Goal: Find specific page/section: Find specific page/section

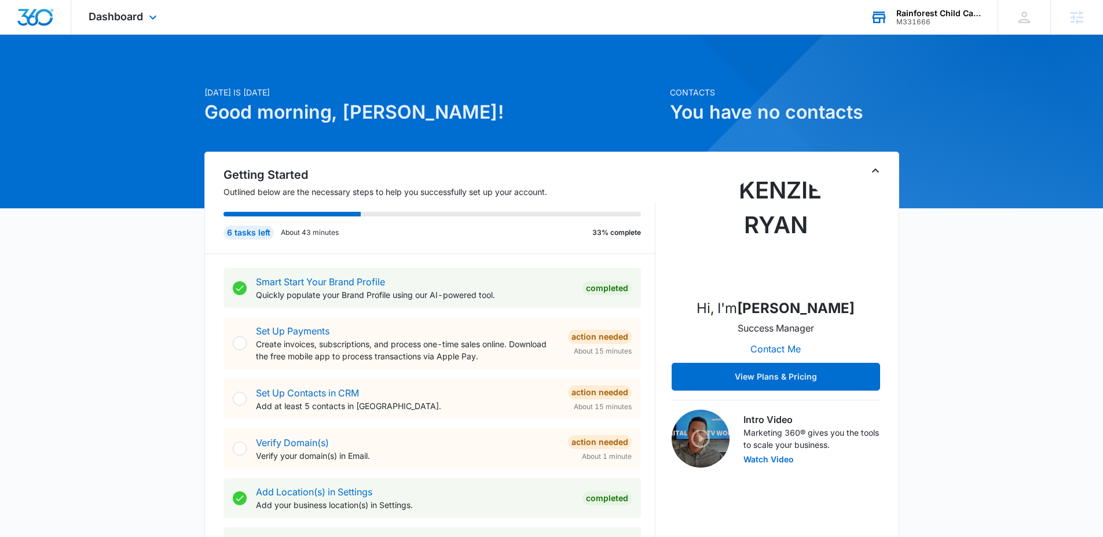
click at [906, 24] on div "M331666" at bounding box center [938, 22] width 84 height 8
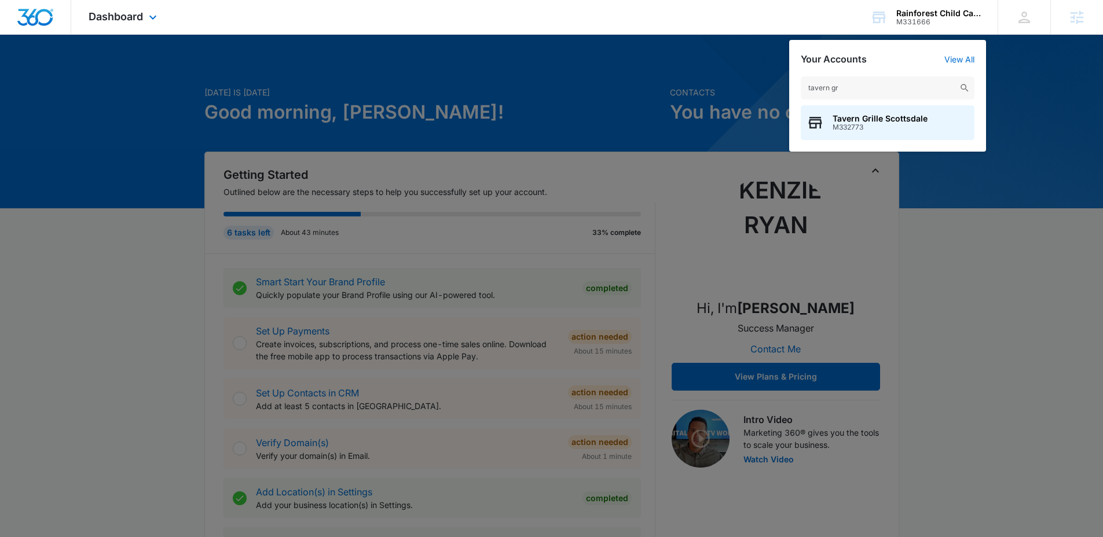
type input "tavern gr"
click at [852, 122] on span "Tavern Grille Scottsdale" at bounding box center [879, 118] width 95 height 9
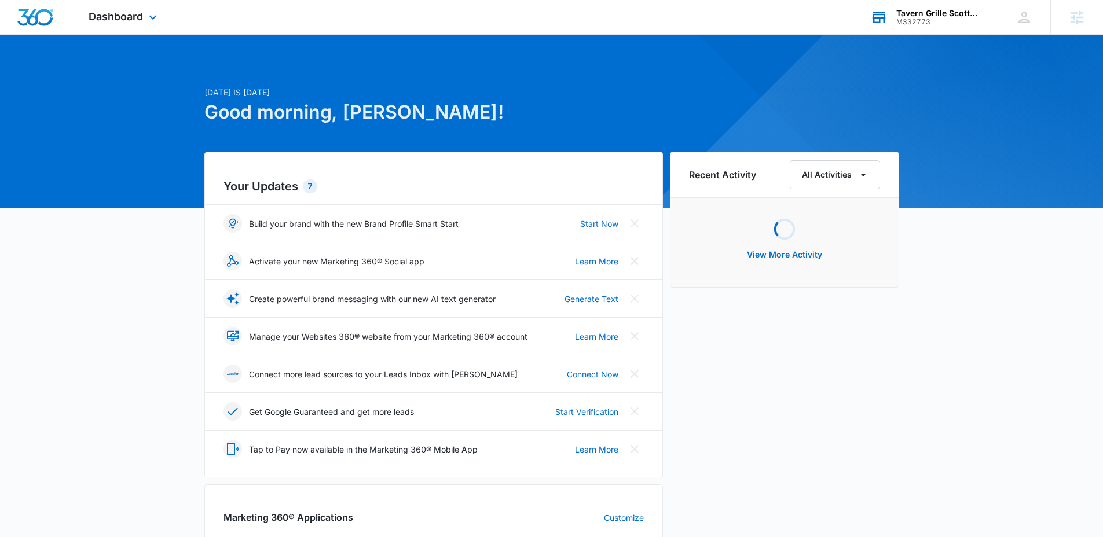
click at [935, 24] on div "M332773" at bounding box center [938, 22] width 84 height 8
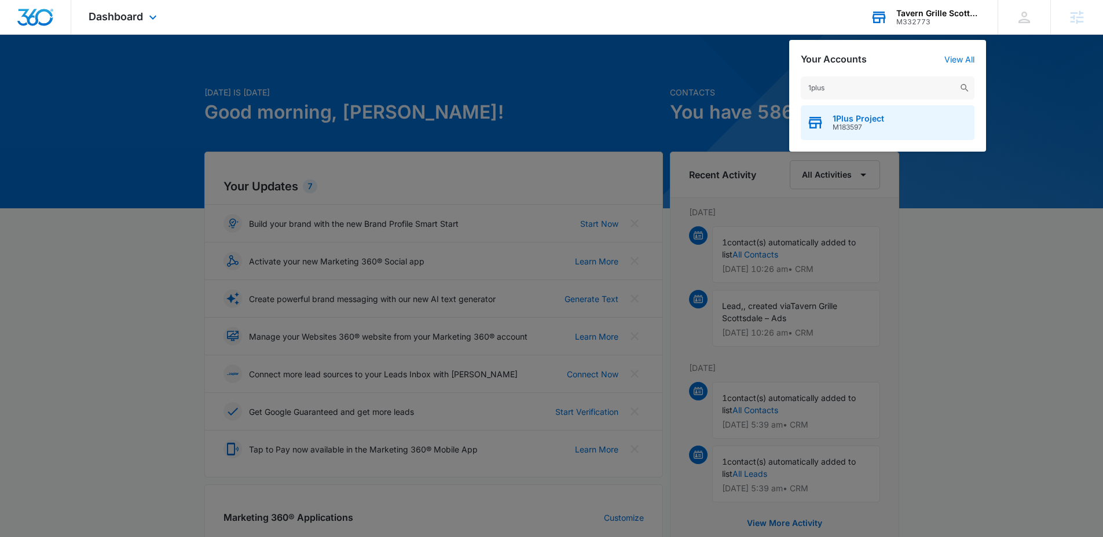
type input "1plus"
click at [865, 135] on div "1Plus Project M183597" at bounding box center [887, 122] width 174 height 35
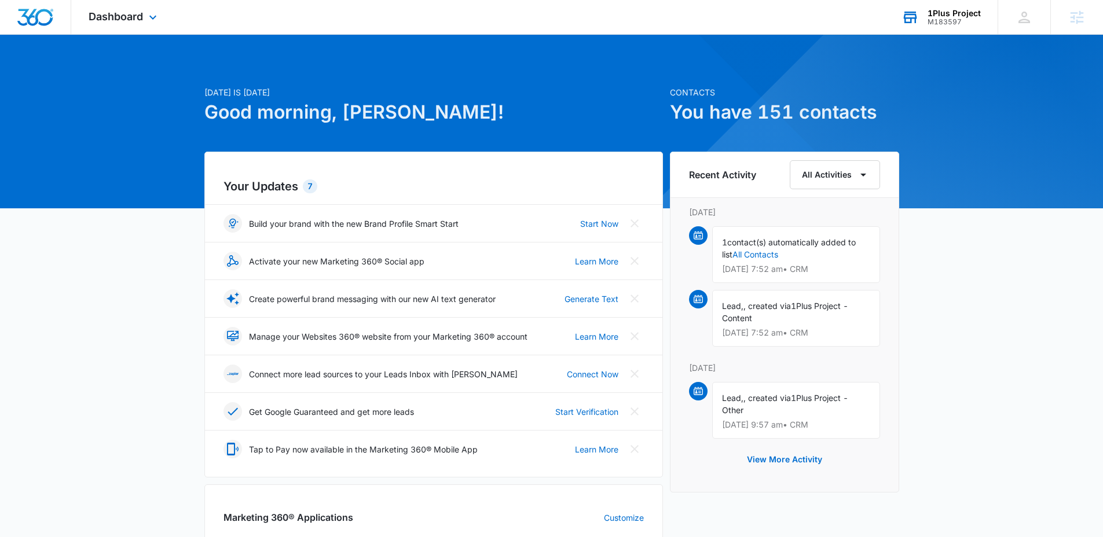
click at [146, 26] on div "Dashboard Apps Reputation Websites Forms CRM Email Social Payments POS Content …" at bounding box center [124, 17] width 106 height 34
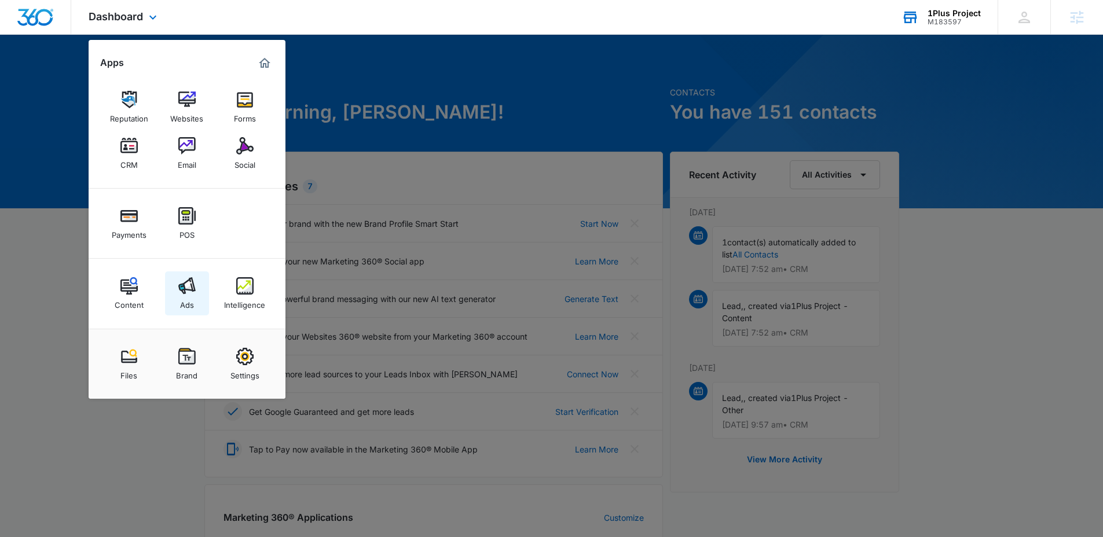
click at [184, 282] on img at bounding box center [186, 285] width 17 height 17
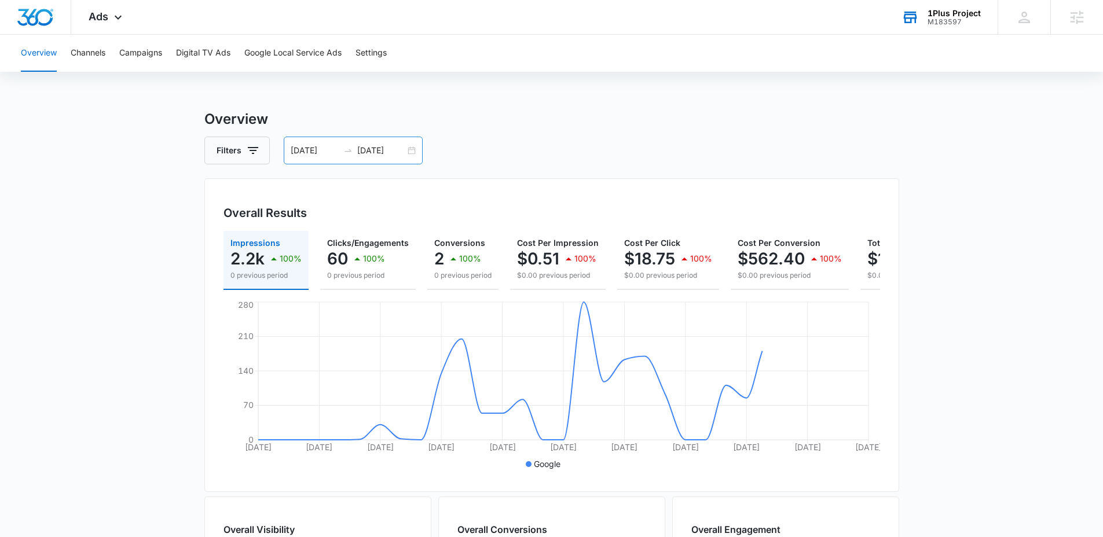
click at [380, 161] on div "09/06/2025 10/06/2025" at bounding box center [353, 151] width 139 height 28
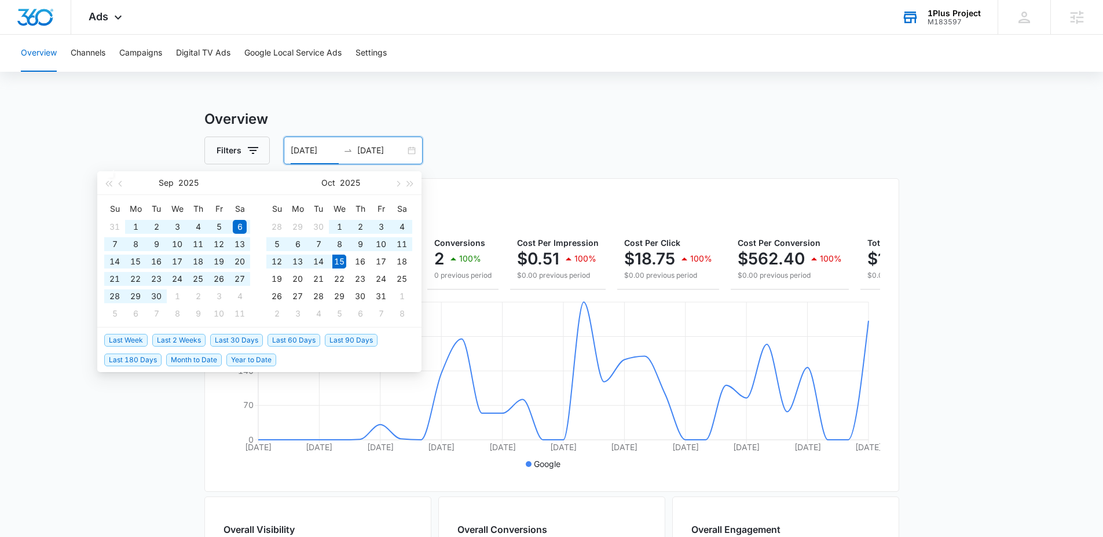
click at [286, 341] on span "Last 60 Days" at bounding box center [293, 340] width 53 height 13
type input "08/16/2025"
type input "10/15/2025"
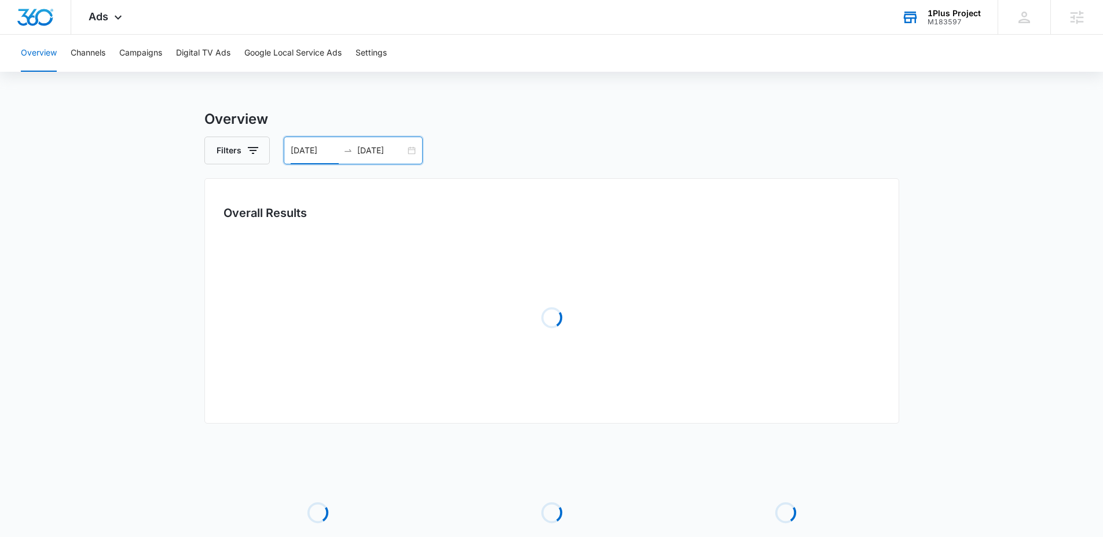
click at [129, 371] on main "Overview Filters 08/16/2025 10/15/2025 Overall Results Loading Loading Loading …" at bounding box center [551, 375] width 1103 height 532
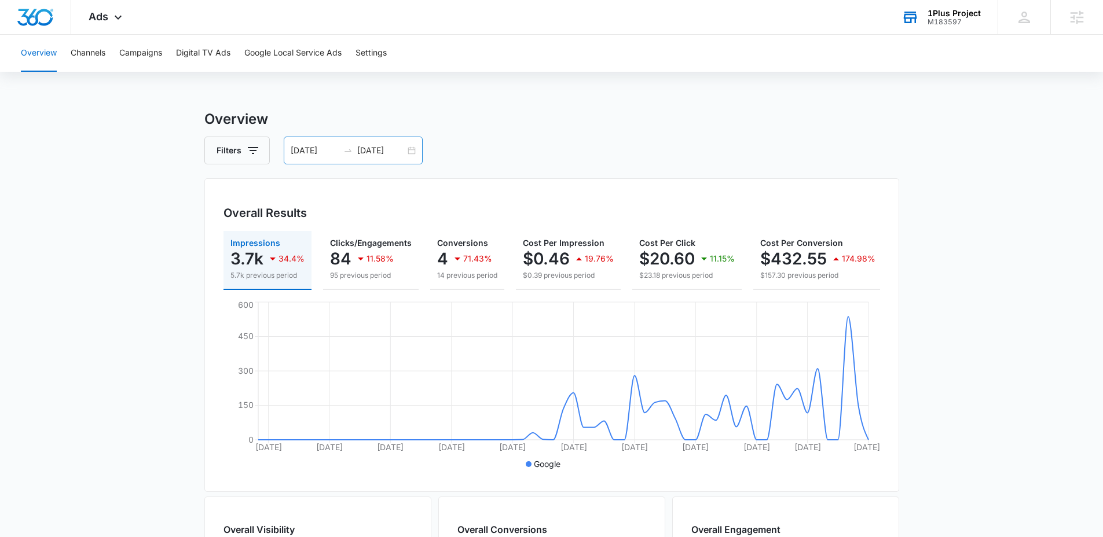
click at [318, 163] on div "08/16/2025 10/15/2025" at bounding box center [353, 151] width 139 height 28
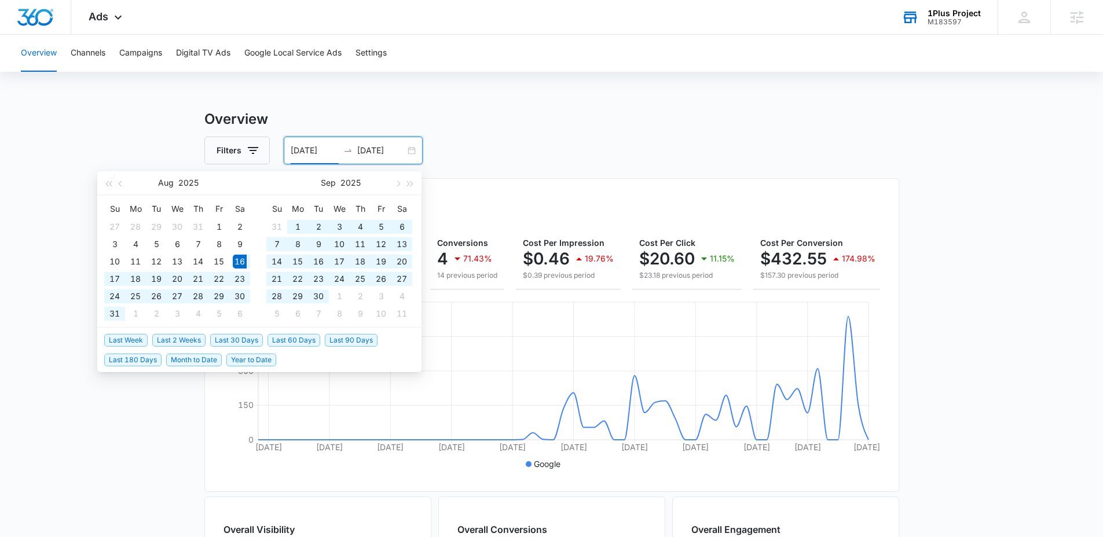
click at [241, 341] on span "Last 30 Days" at bounding box center [236, 340] width 53 height 13
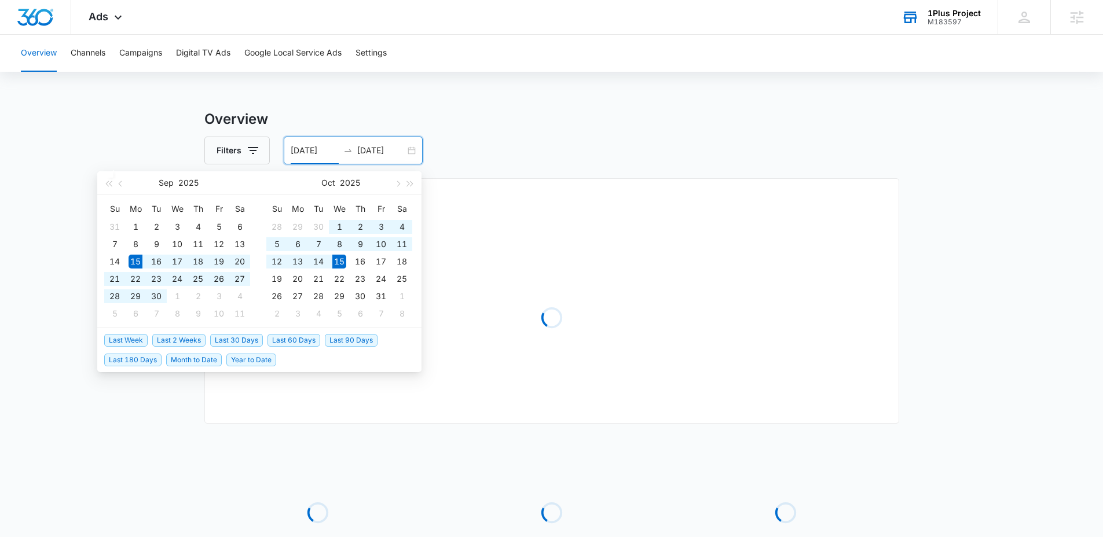
type input "09/15/2025"
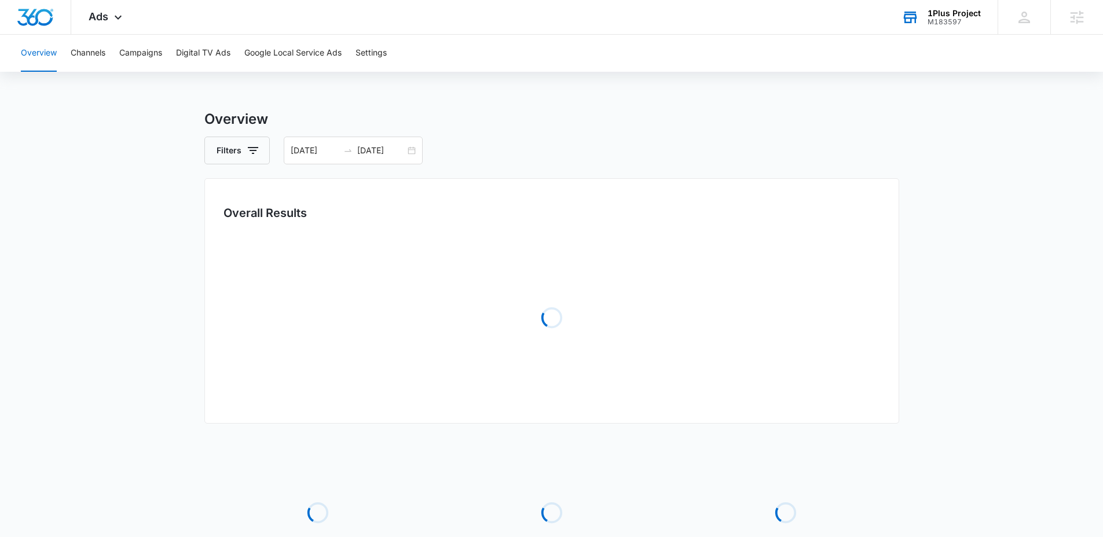
click at [172, 413] on main "Overview Filters 09/15/2025 10/15/2025 Overall Results Loading Loading Loading …" at bounding box center [551, 375] width 1103 height 532
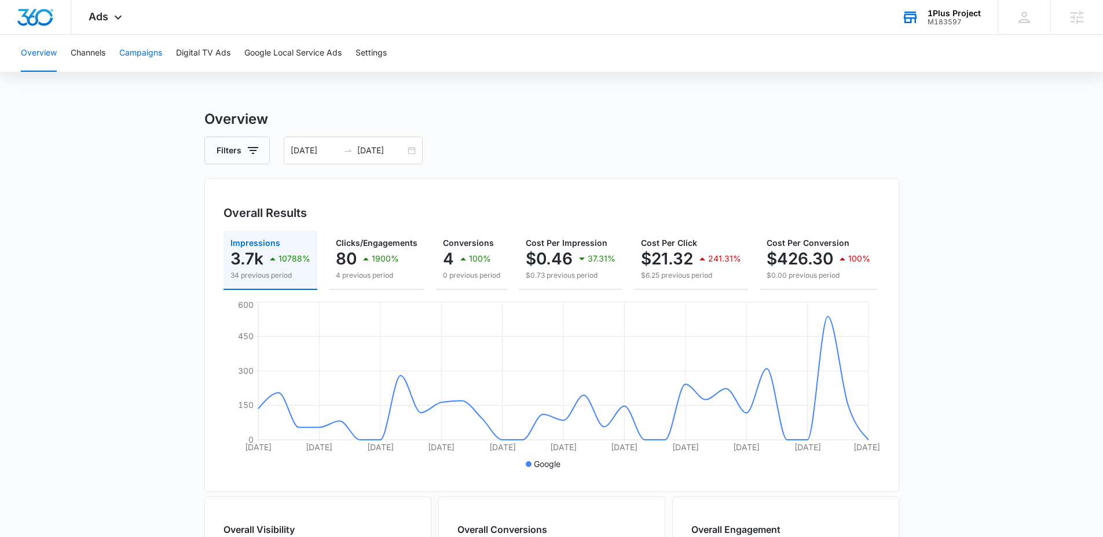
click at [153, 57] on button "Campaigns" at bounding box center [140, 53] width 43 height 37
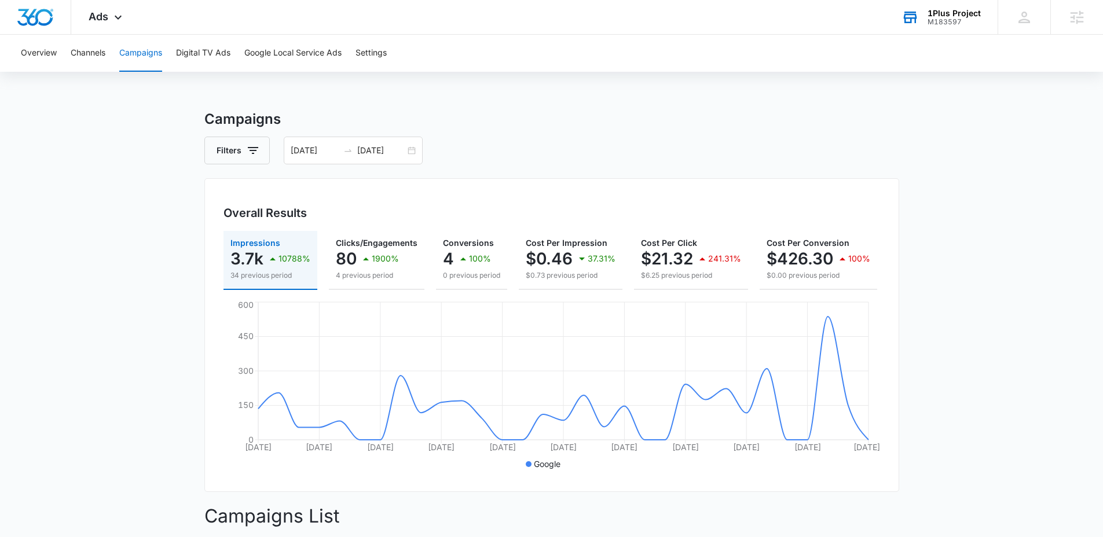
scroll to position [309, 0]
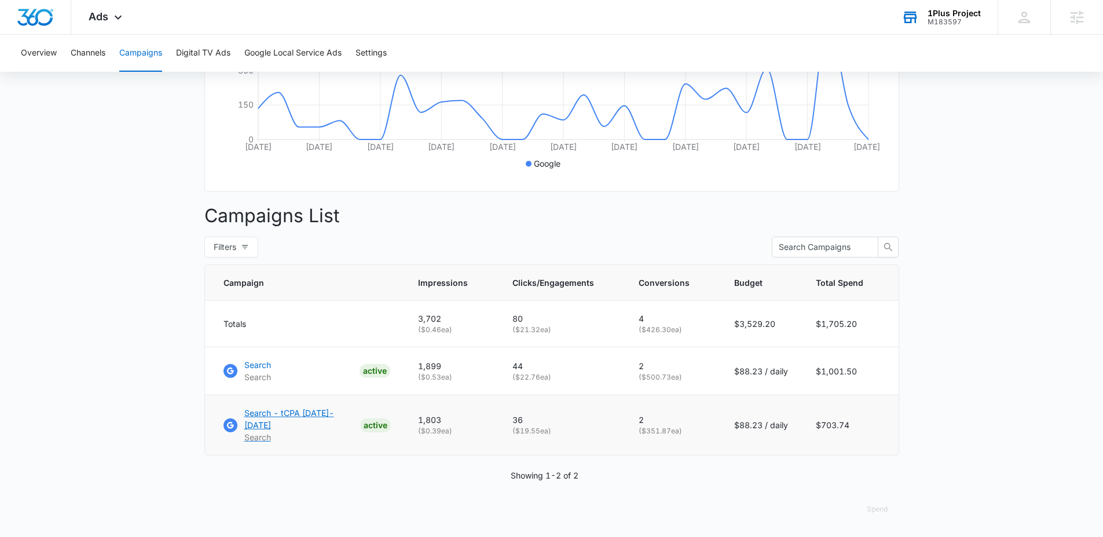
click at [283, 418] on p "Search - tCPA Sept-Nov 2025" at bounding box center [299, 419] width 111 height 24
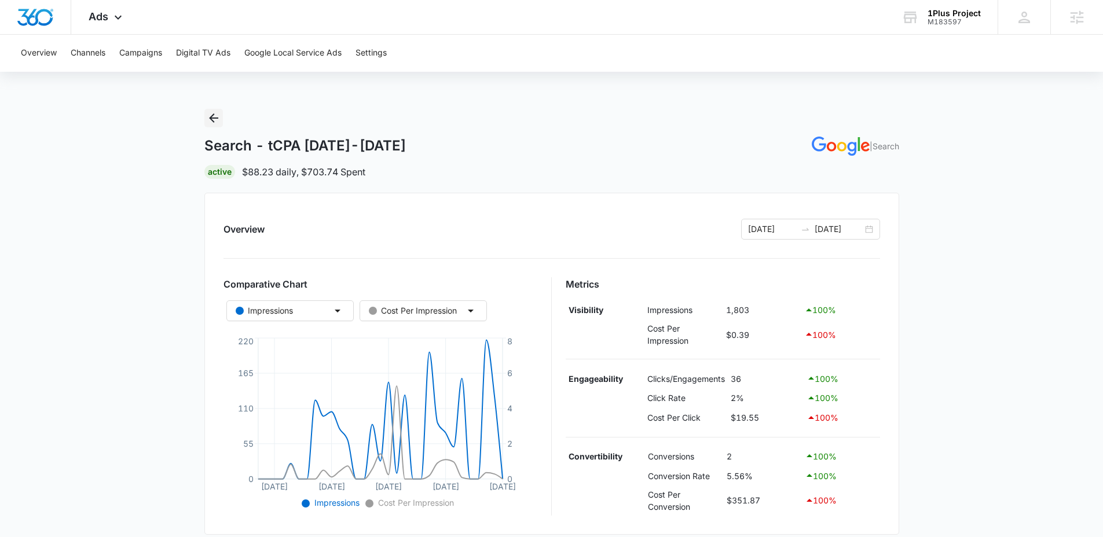
click at [219, 116] on icon "Back" at bounding box center [214, 118] width 14 height 14
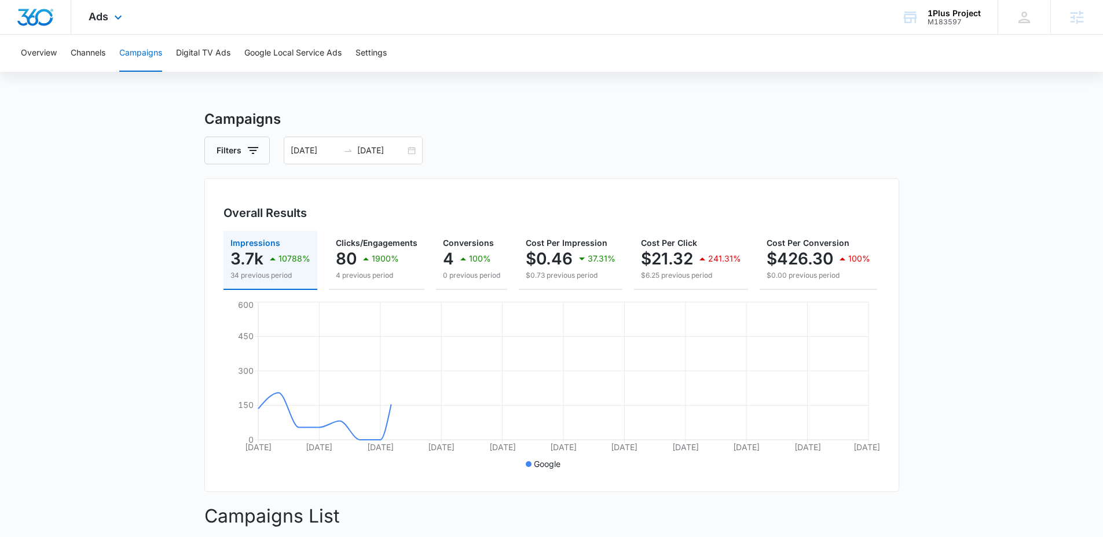
click at [110, 16] on div "Ads Apps Reputation Websites Forms CRM Email Social Payments POS Content Ads In…" at bounding box center [106, 17] width 71 height 34
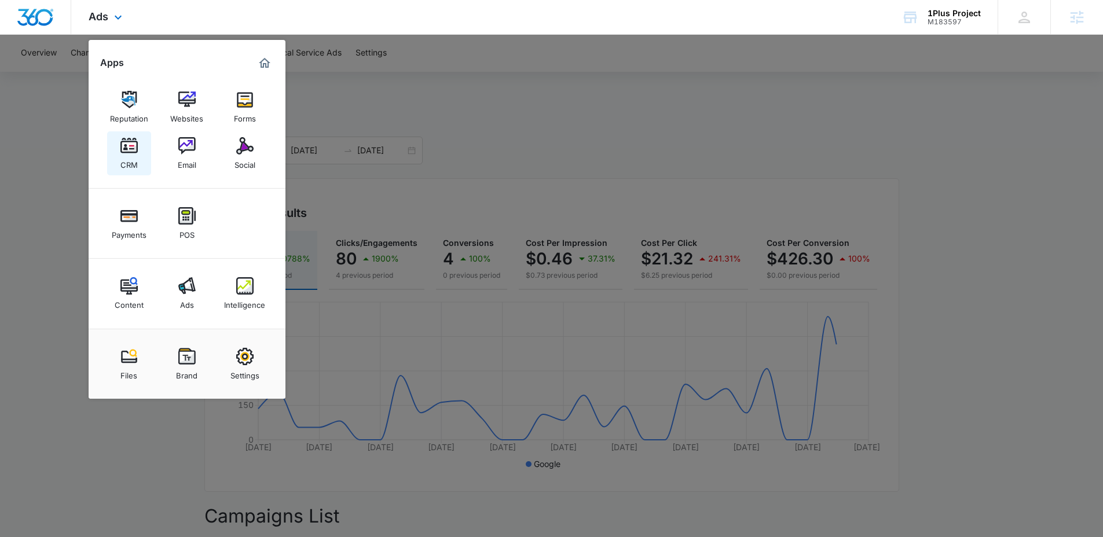
click at [112, 153] on link "CRM" at bounding box center [129, 153] width 44 height 44
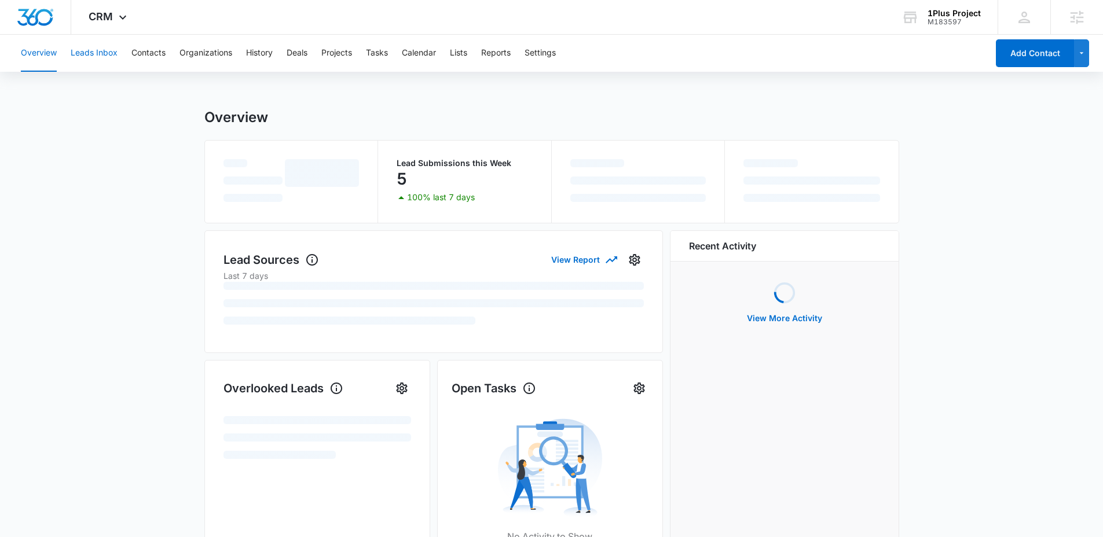
click at [100, 64] on button "Leads Inbox" at bounding box center [94, 53] width 47 height 37
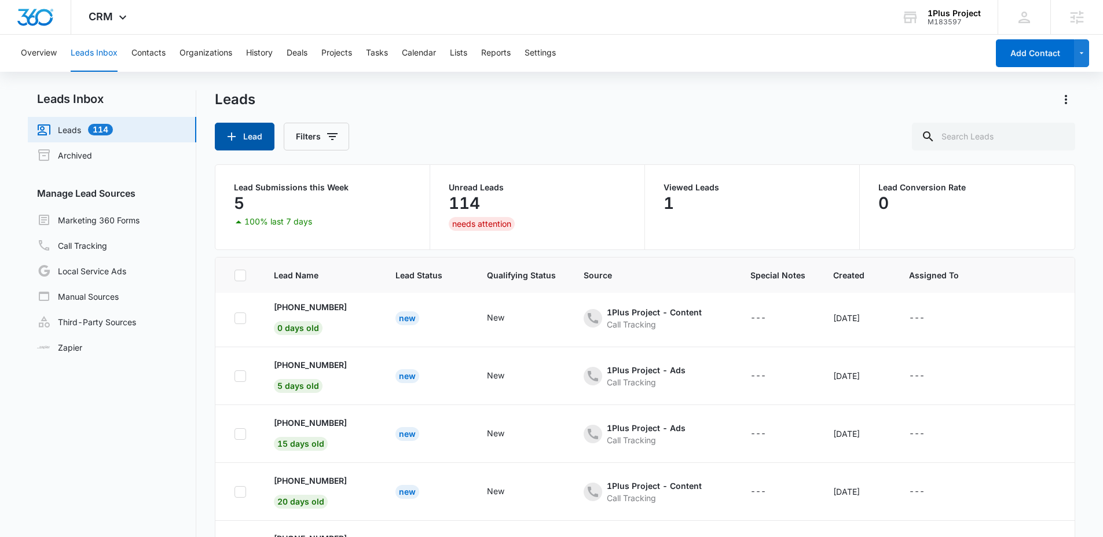
scroll to position [3, 0]
click at [116, 13] on icon at bounding box center [123, 20] width 14 height 14
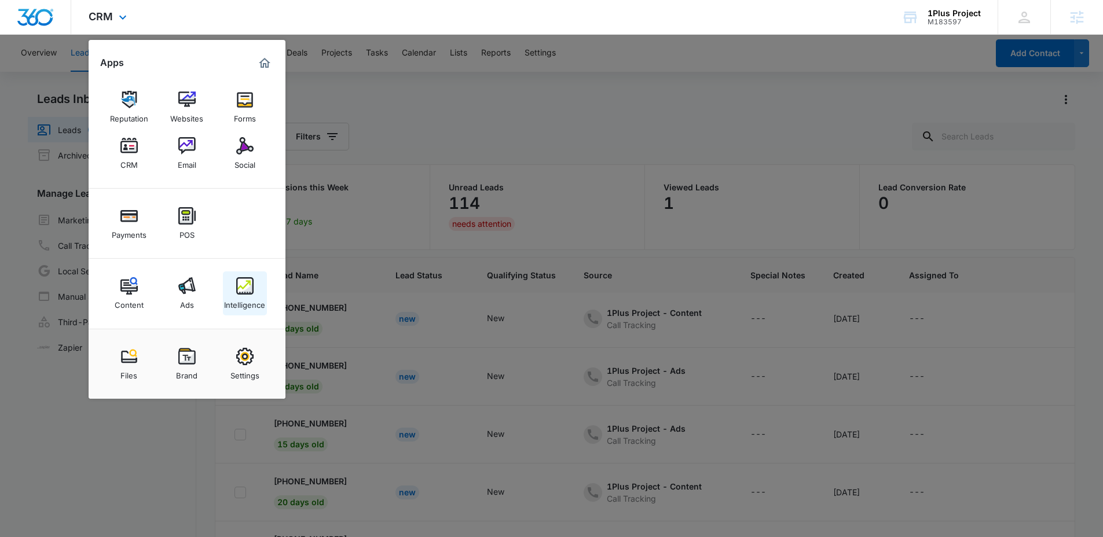
click at [242, 298] on div "Intelligence" at bounding box center [244, 302] width 41 height 15
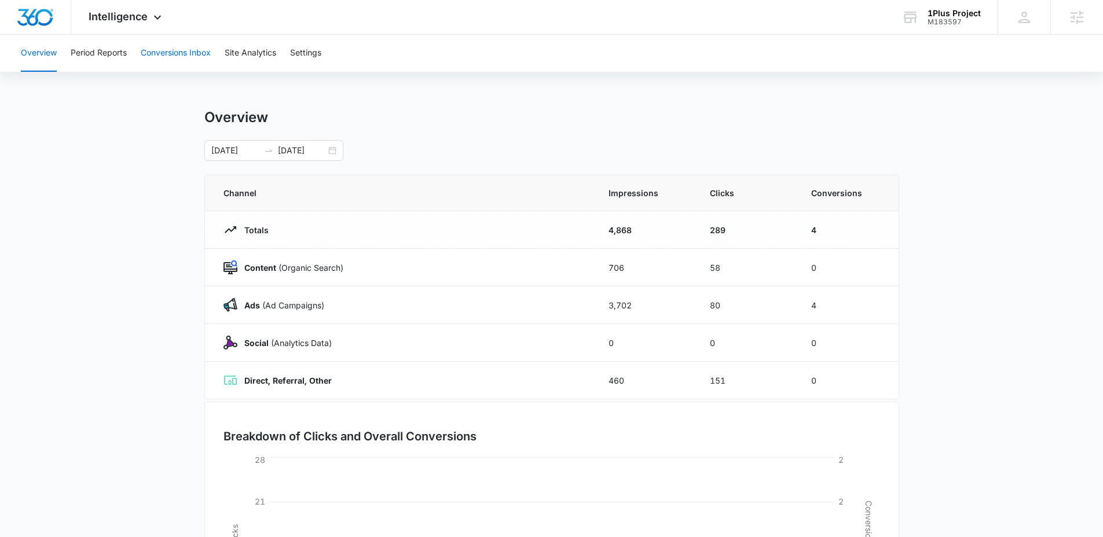
click at [177, 52] on button "Conversions Inbox" at bounding box center [176, 53] width 70 height 37
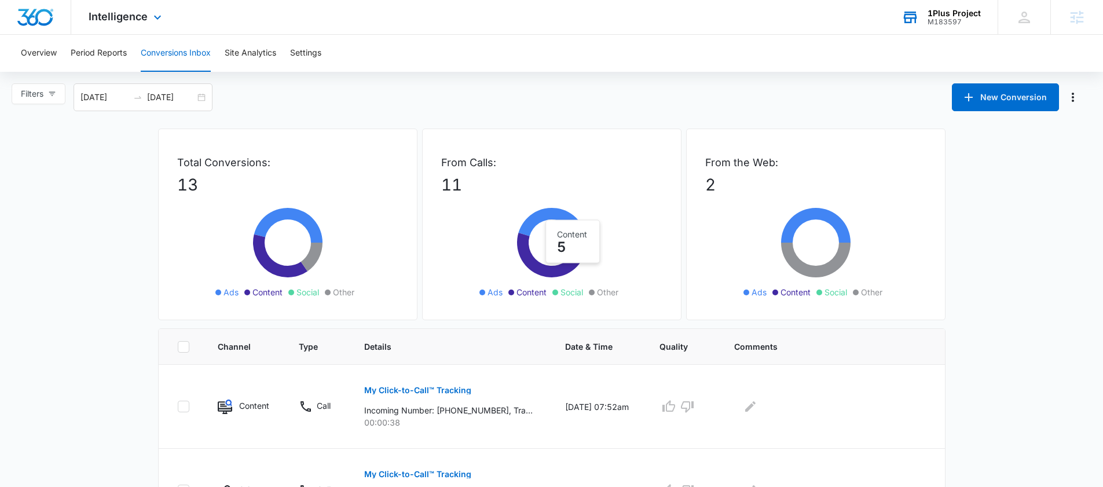
click at [938, 12] on div "1Plus Project" at bounding box center [953, 13] width 53 height 9
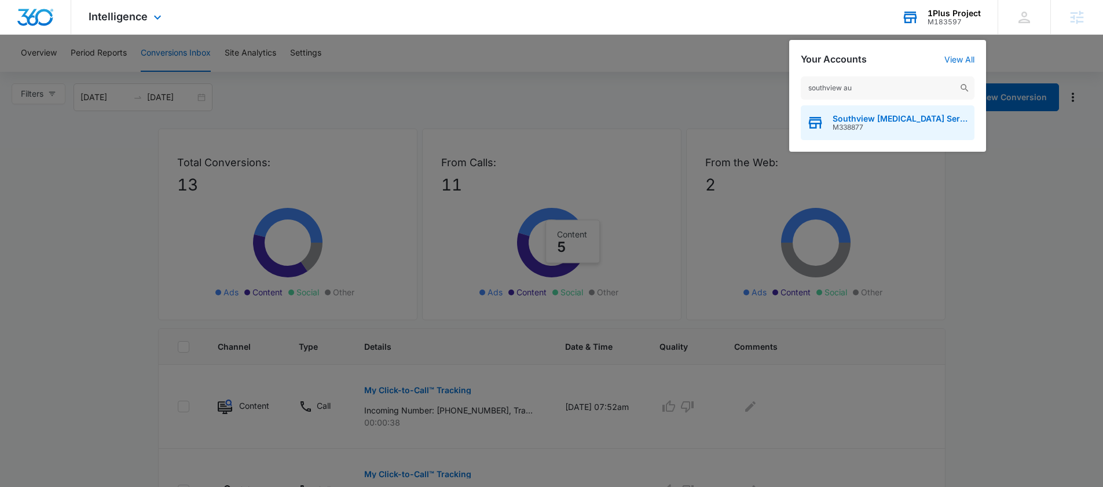
type input "southview au"
click at [877, 123] on span "M338877" at bounding box center [900, 127] width 136 height 8
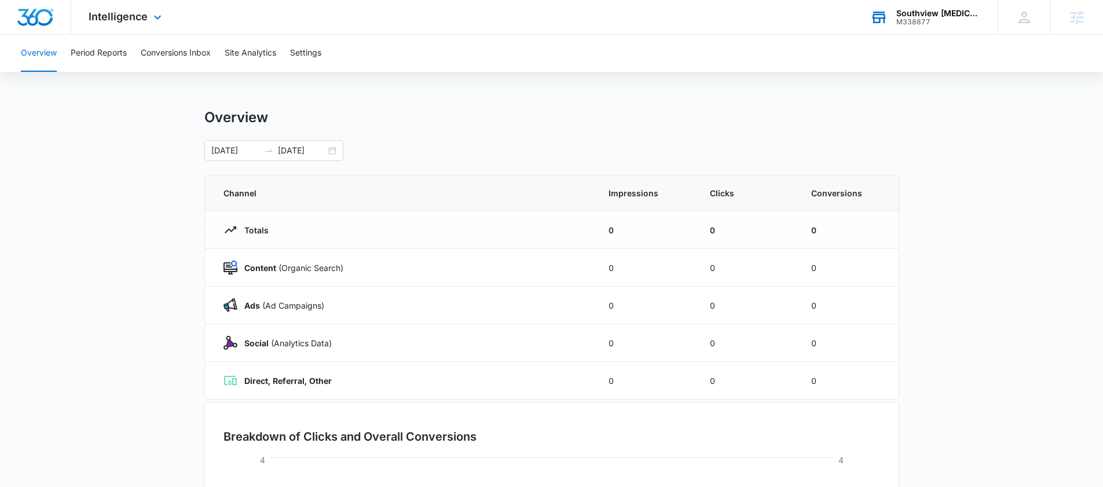
click at [126, 24] on div "Intelligence Apps Reputation Websites Forms CRM Email Social Payments POS Conte…" at bounding box center [126, 17] width 111 height 34
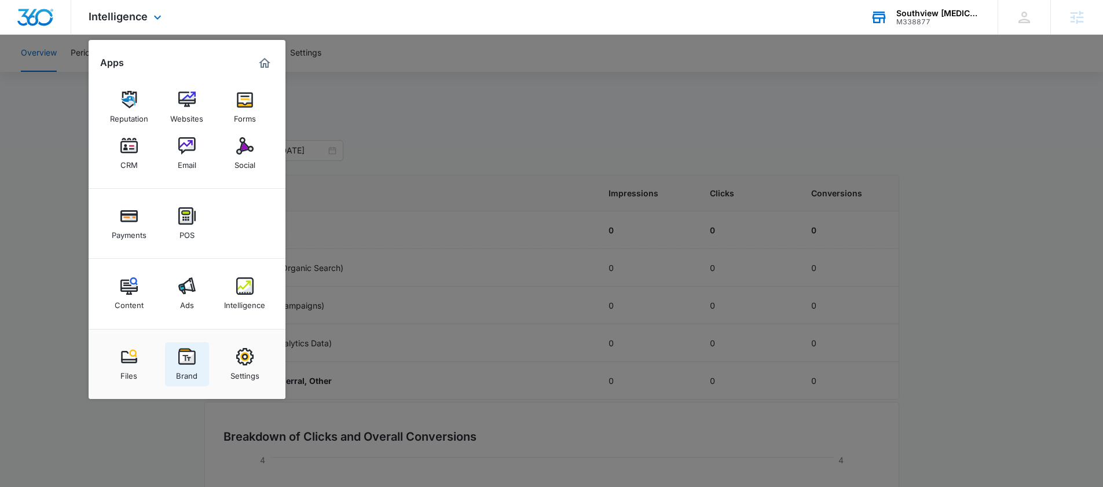
click at [193, 361] on img at bounding box center [186, 356] width 17 height 17
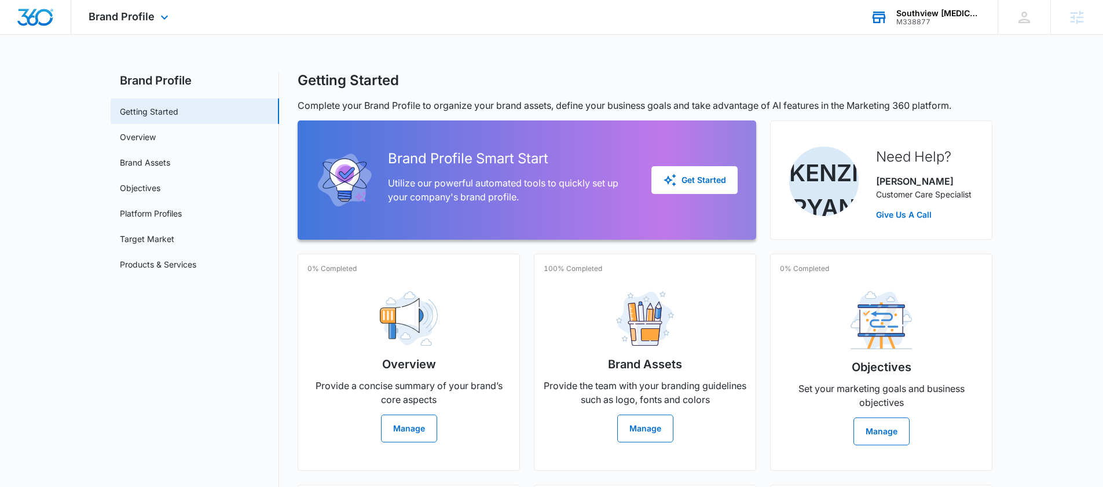
click at [126, 31] on div "Brand Profile Apps Reputation Websites Forms CRM Email Social Payments POS Cont…" at bounding box center [129, 17] width 117 height 34
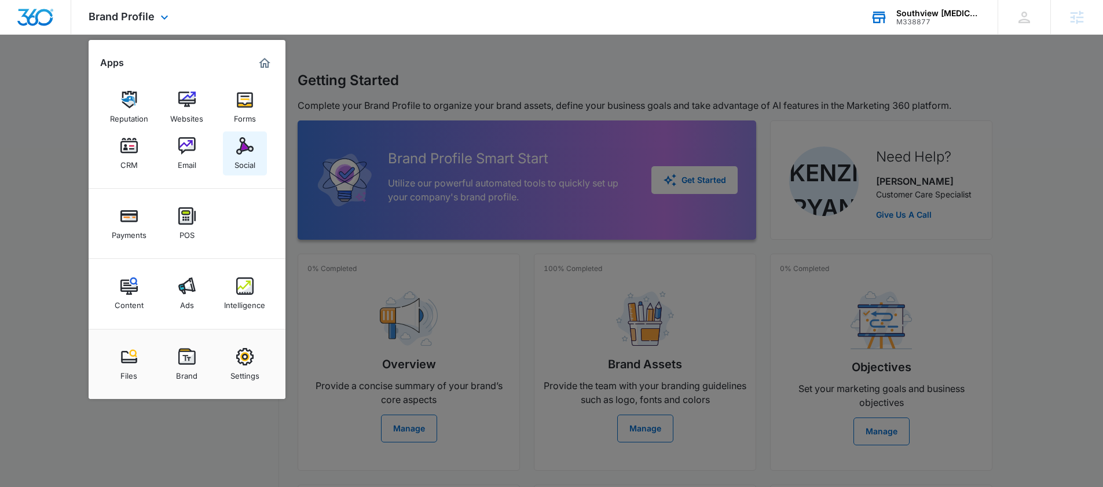
click at [251, 141] on img at bounding box center [244, 145] width 17 height 17
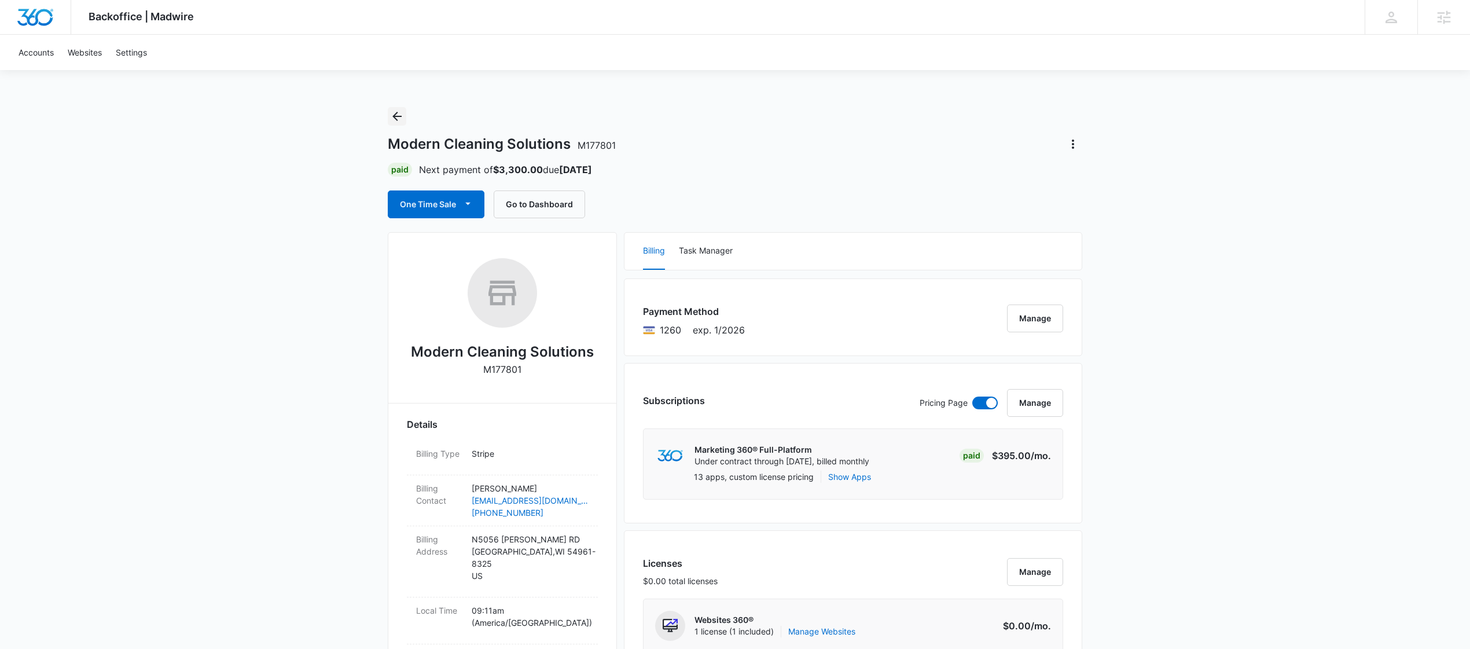
click at [406, 120] on button "Back" at bounding box center [397, 116] width 19 height 19
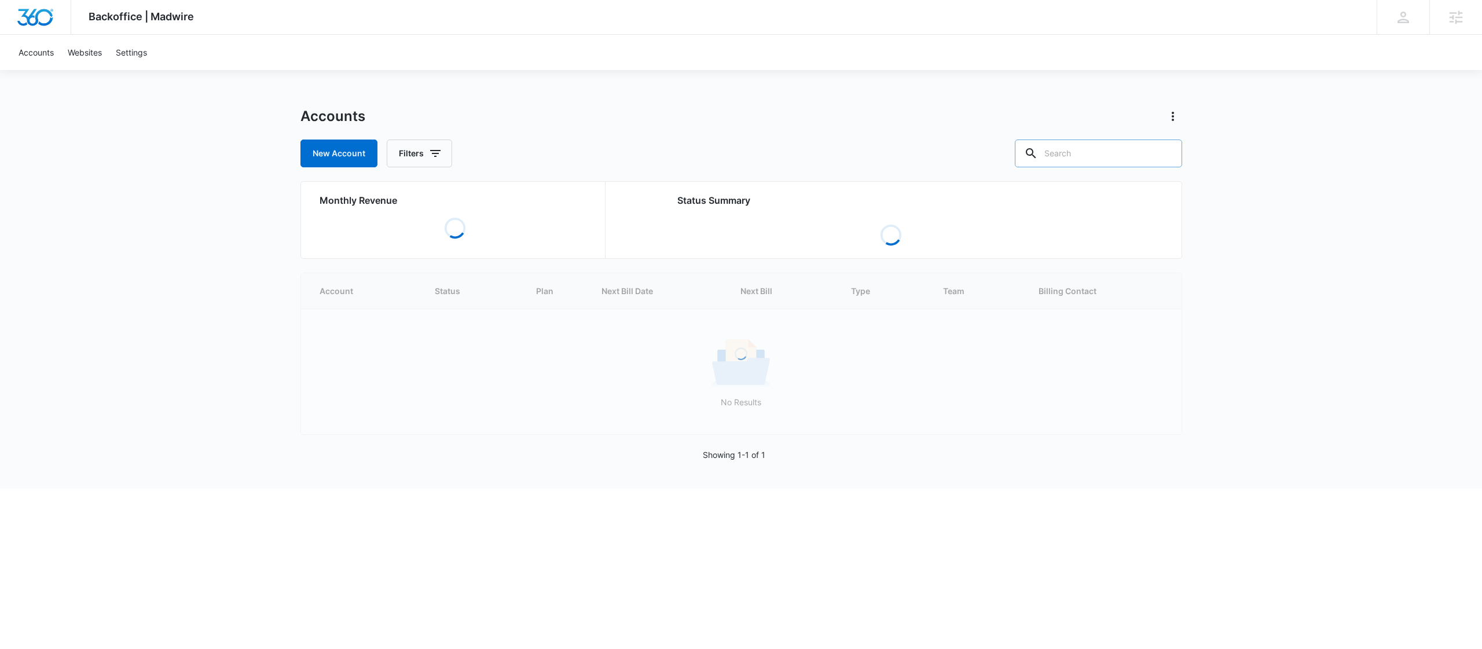
click at [1100, 148] on input "text" at bounding box center [1098, 153] width 167 height 28
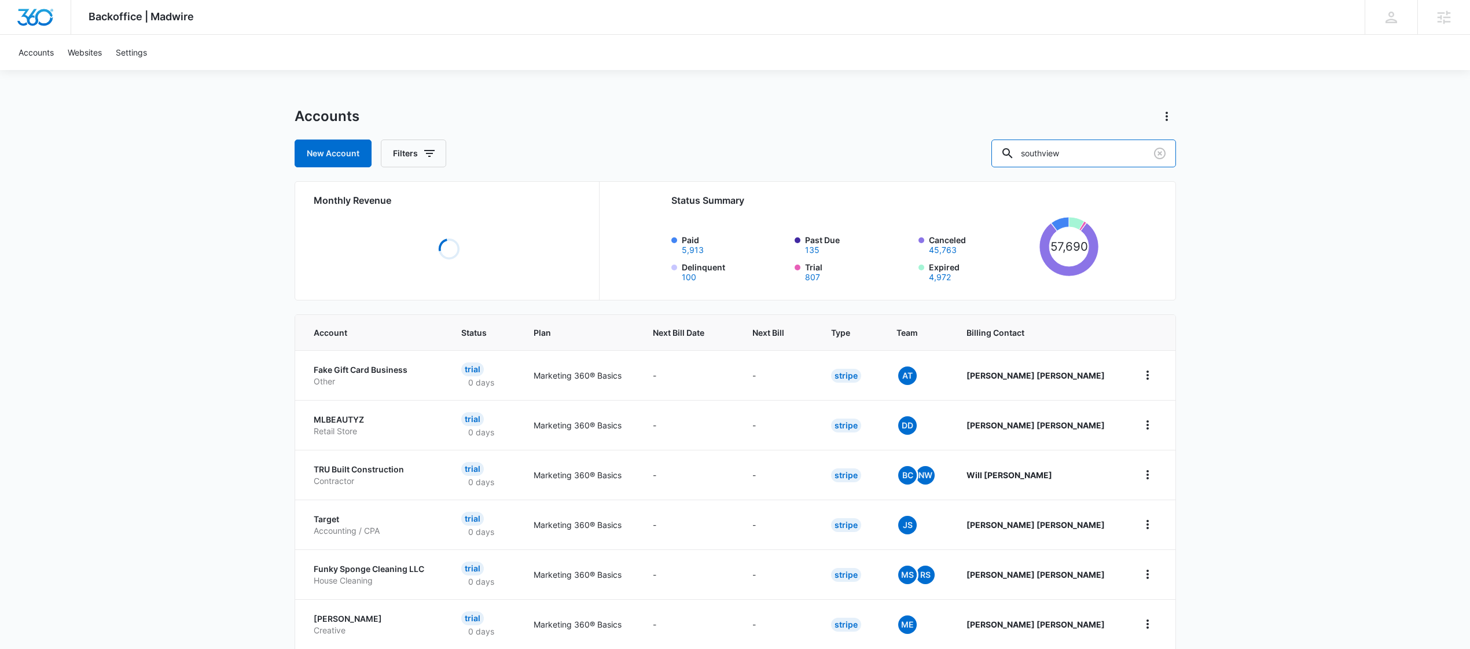
type input "southview"
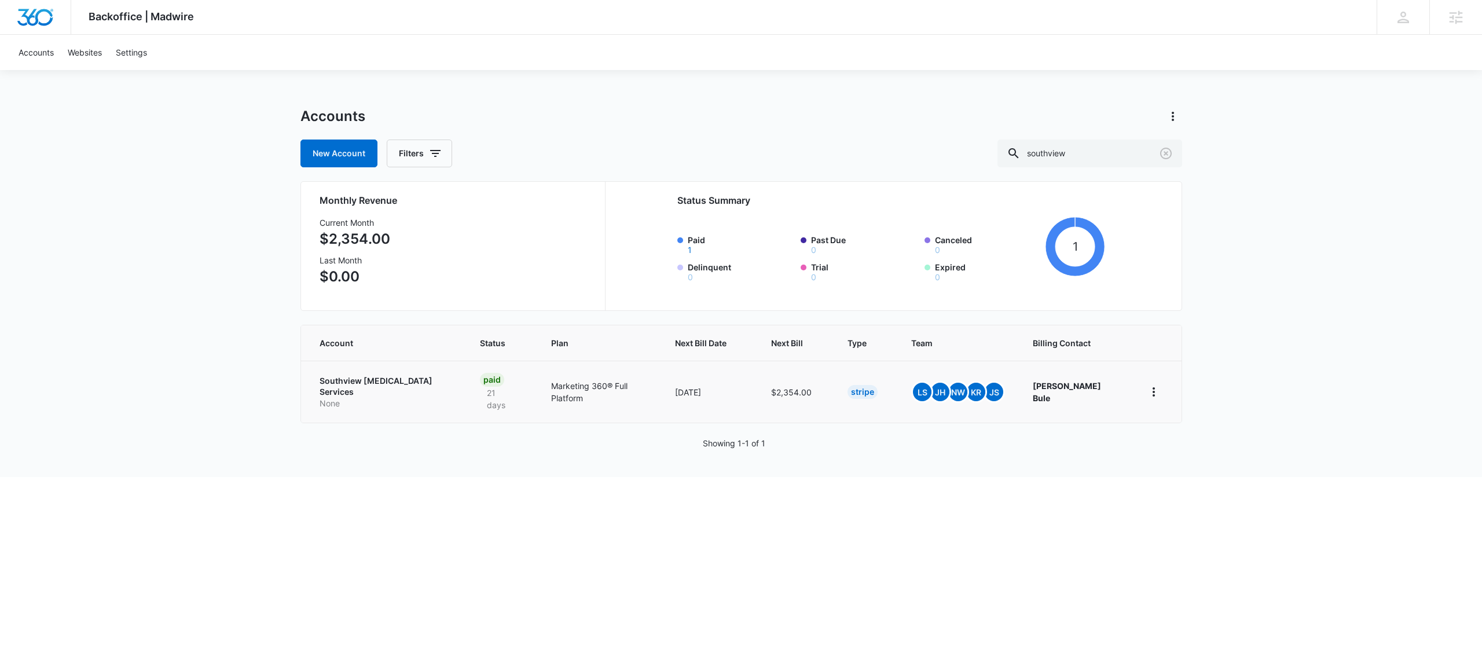
click at [376, 398] on p "None" at bounding box center [385, 404] width 133 height 12
